Goal: Information Seeking & Learning: Learn about a topic

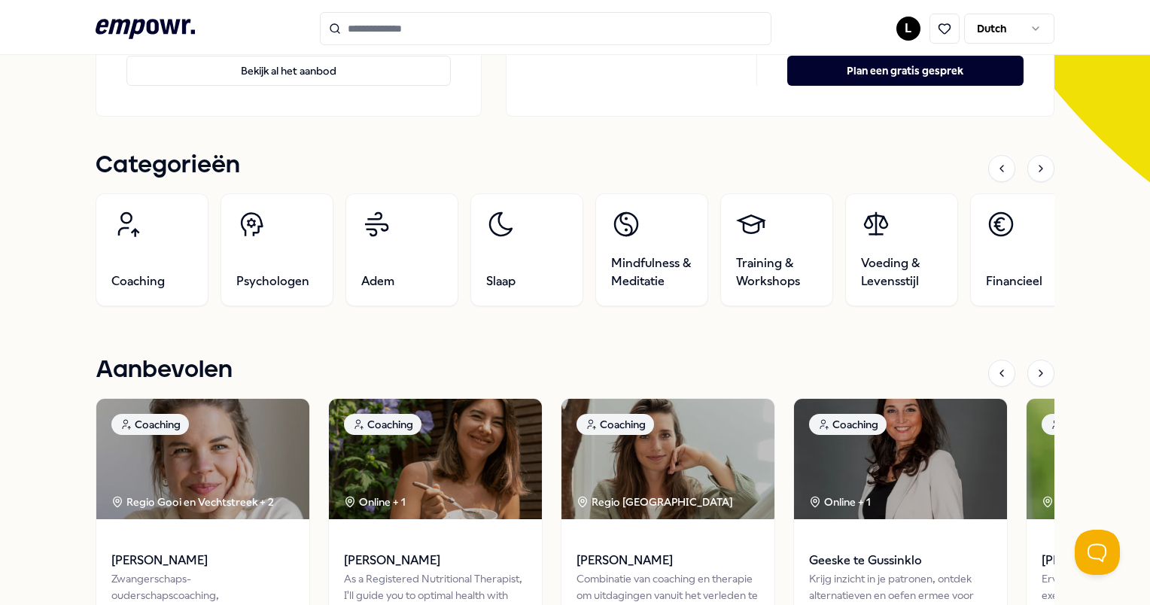
scroll to position [89, 0]
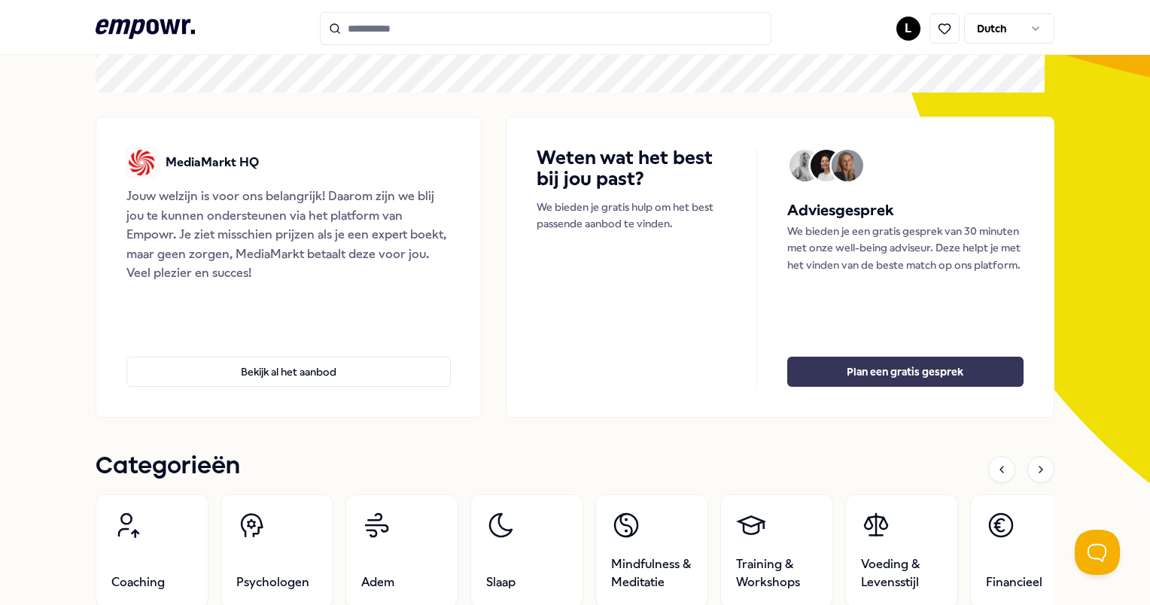
click at [847, 370] on button "Plan een gratis gesprek" at bounding box center [905, 372] width 236 height 30
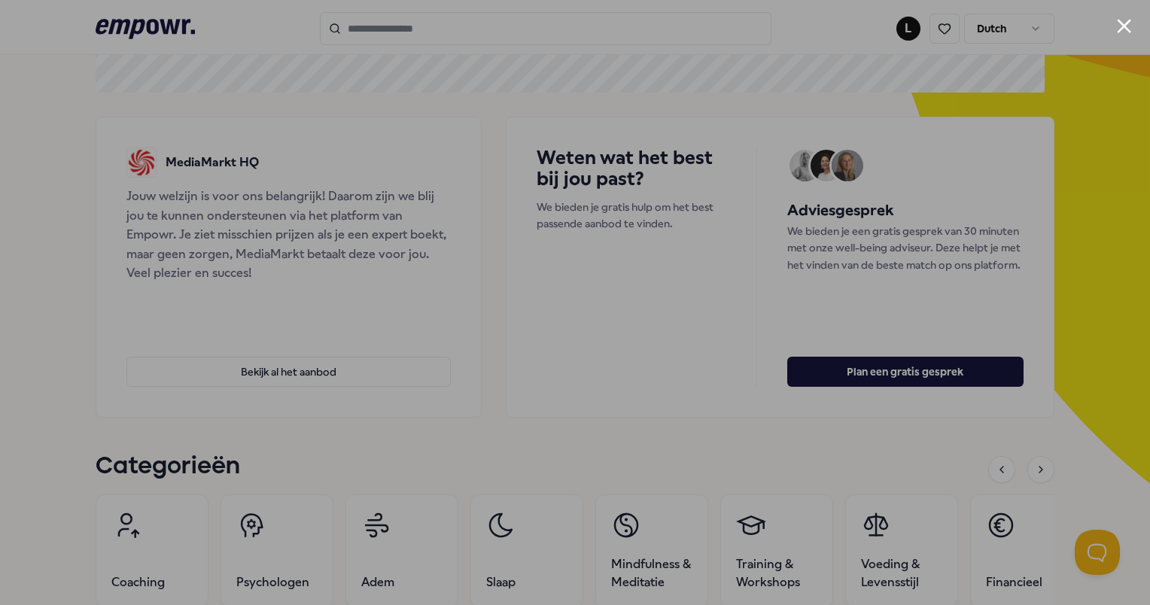
click at [967, 124] on div at bounding box center [575, 302] width 1150 height 605
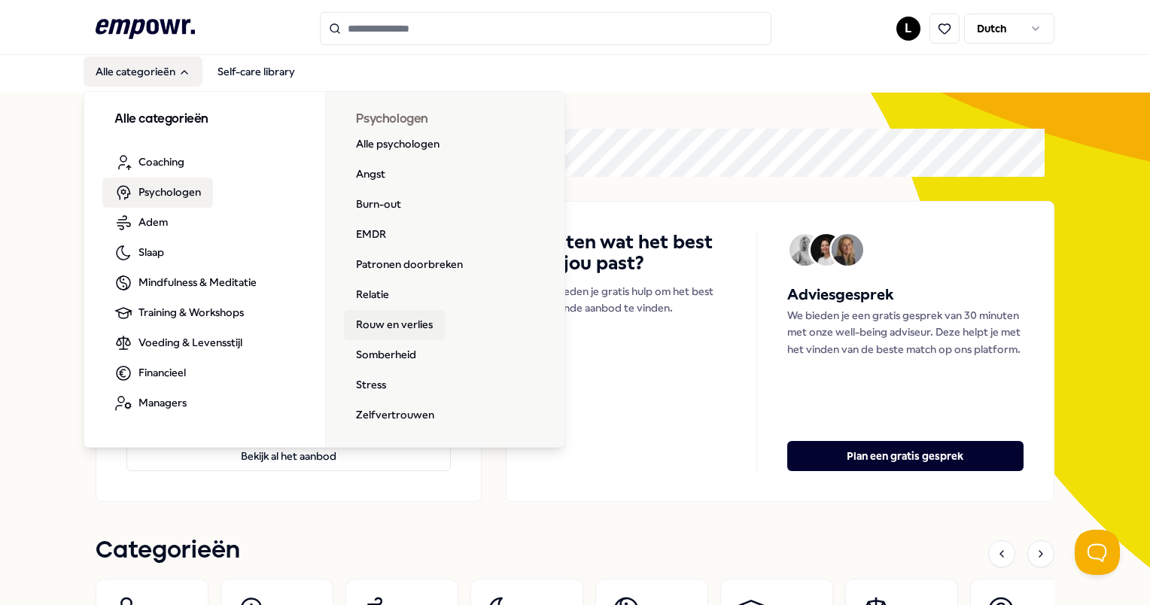
scroll to position [0, 0]
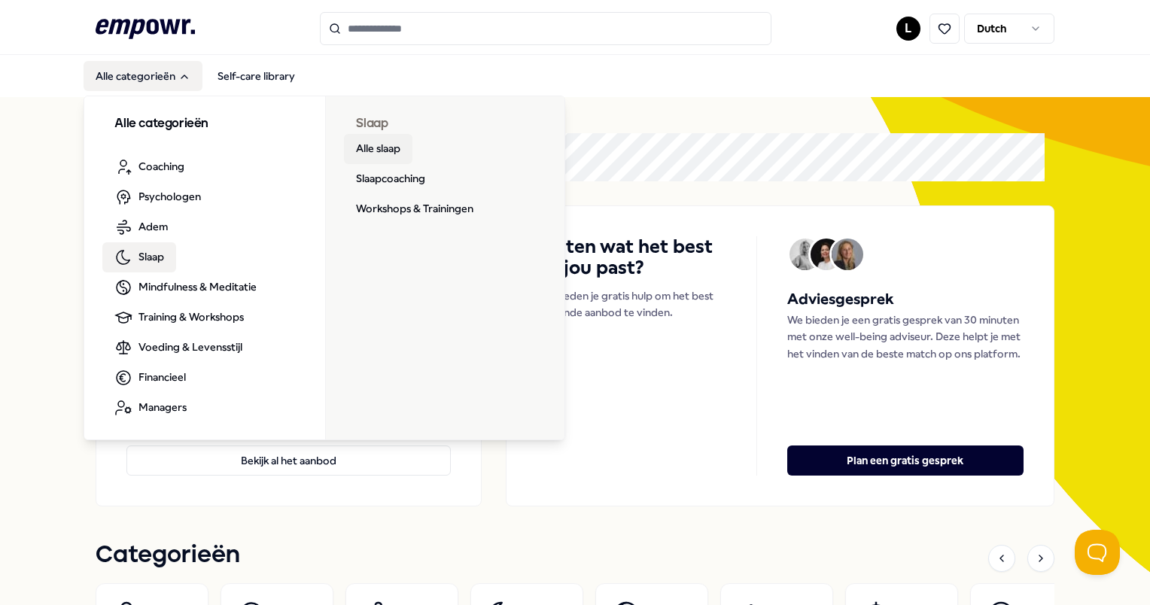
click at [386, 150] on link "Alle slaap" at bounding box center [378, 149] width 68 height 30
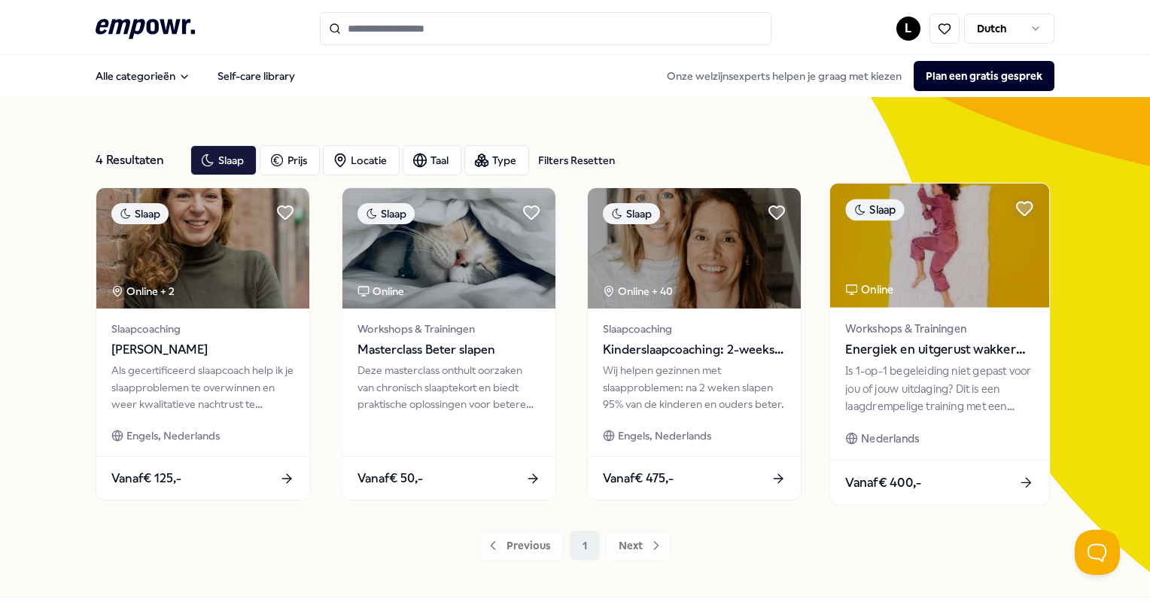
click at [934, 335] on span "Workshops & Trainingen" at bounding box center [940, 328] width 188 height 17
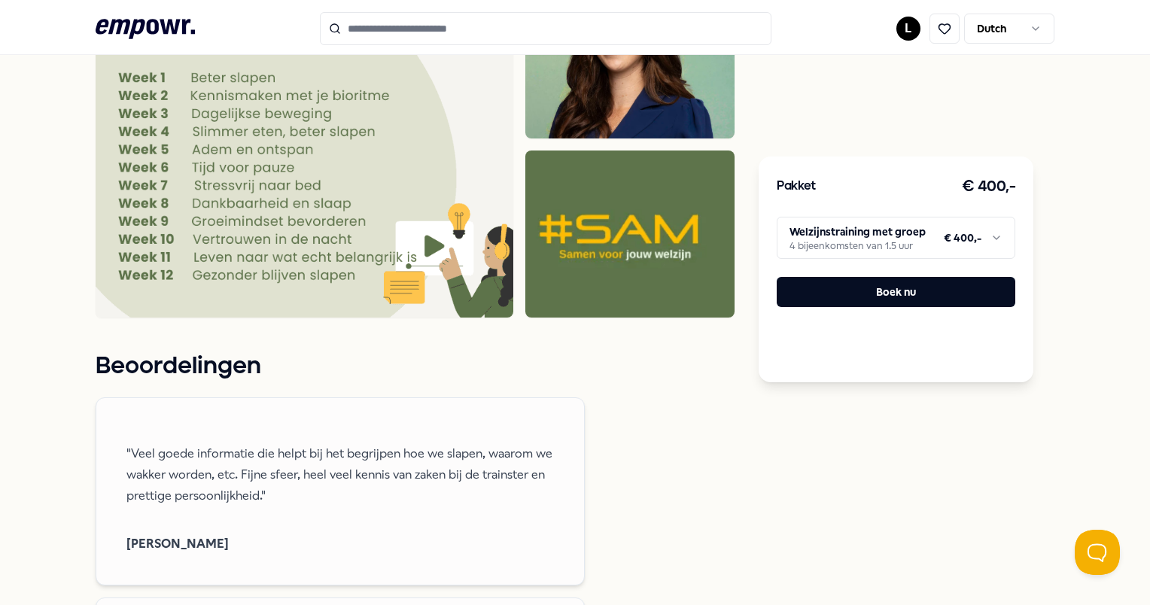
scroll to position [903, 0]
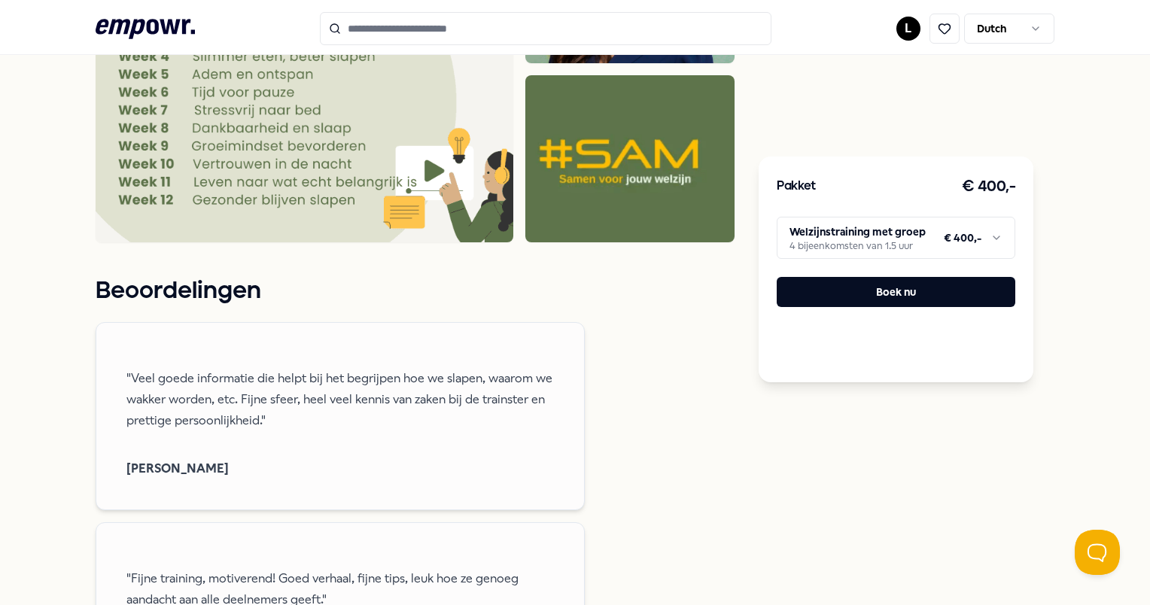
drag, startPoint x: 360, startPoint y: 326, endPoint x: 494, endPoint y: 406, distance: 155.6
drag, startPoint x: 494, startPoint y: 406, endPoint x: 93, endPoint y: 330, distance: 407.6
click at [93, 330] on div "Terug #SAM - Samen voor jouw welzijn Slaap Energiek en uitgerust wakker worden …" at bounding box center [575, 435] width 1150 height 2482
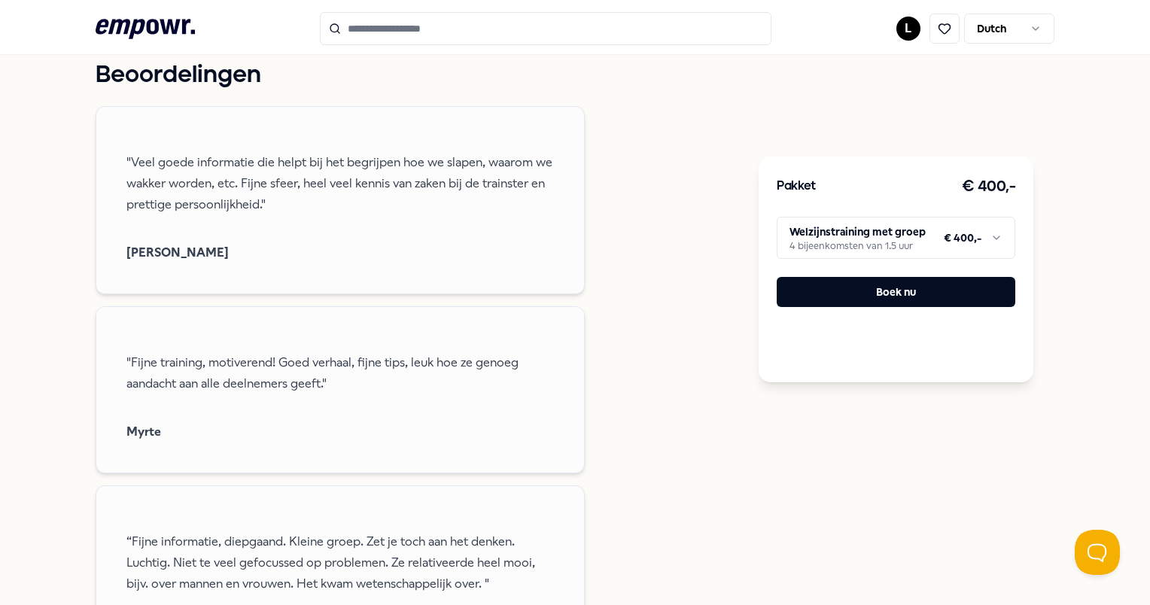
scroll to position [1129, 0]
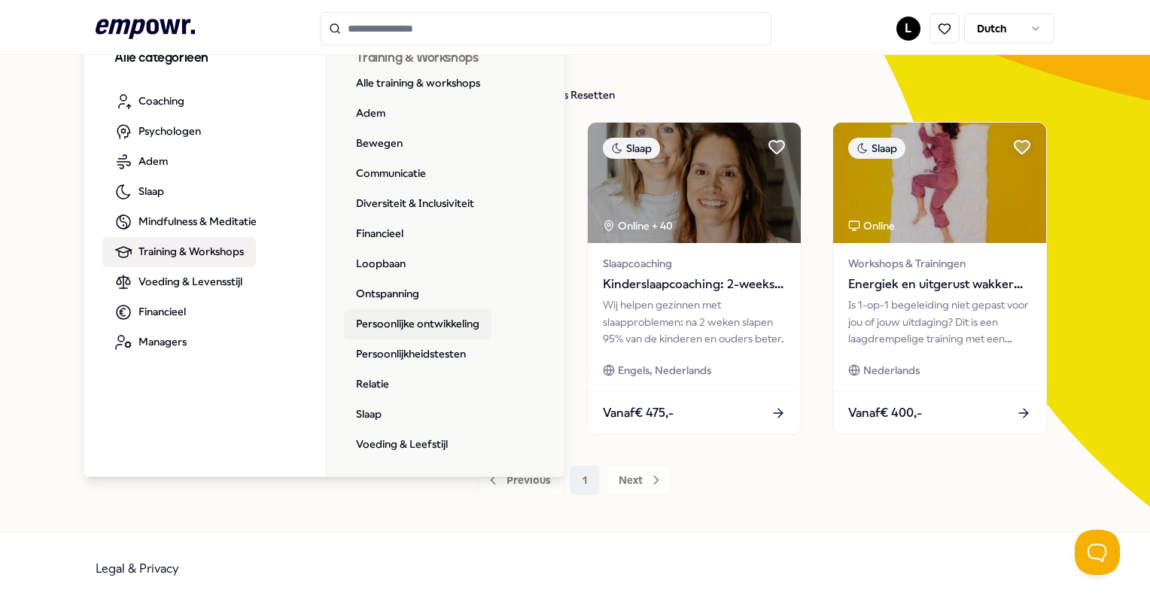
scroll to position [66, 0]
click at [454, 348] on link "Persoonlijkheidstesten" at bounding box center [411, 354] width 134 height 30
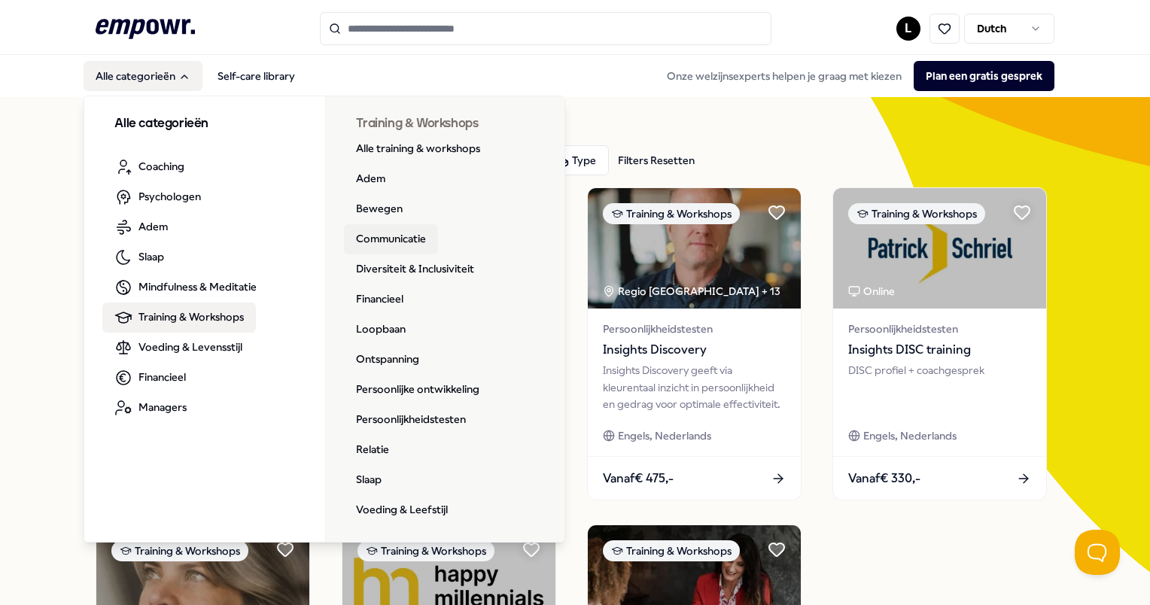
click at [406, 239] on link "Communicatie" at bounding box center [391, 239] width 94 height 30
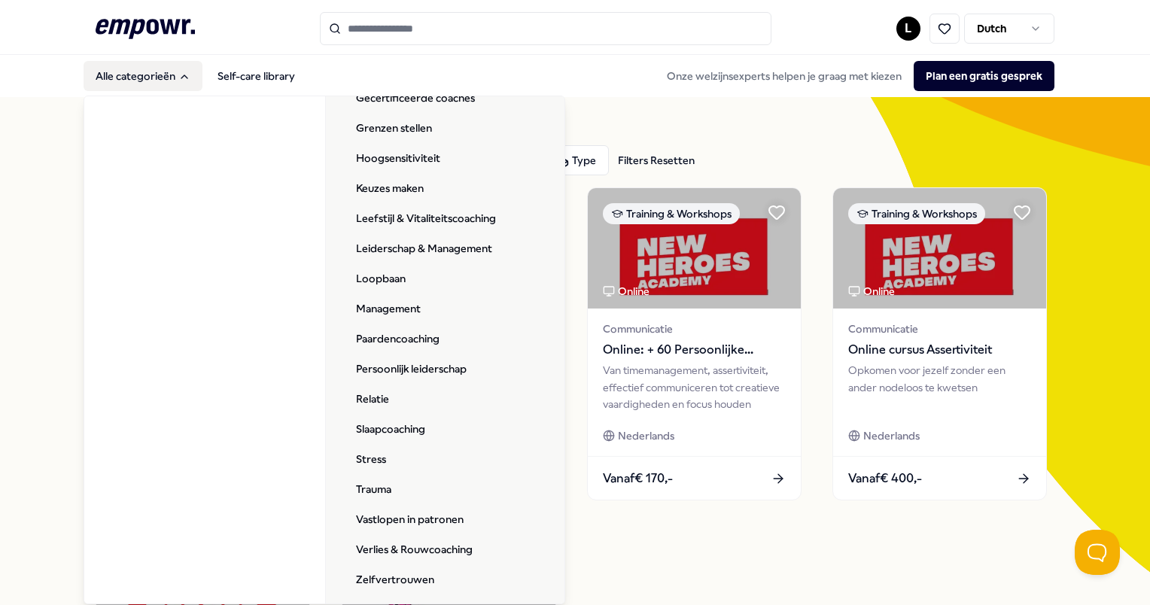
scroll to position [329, 0]
